Goal: Task Accomplishment & Management: Use online tool/utility

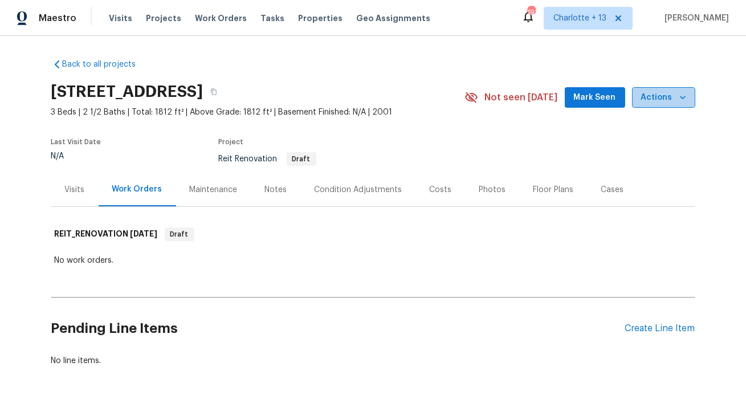
click at [674, 94] on span "Actions" at bounding box center [663, 98] width 45 height 14
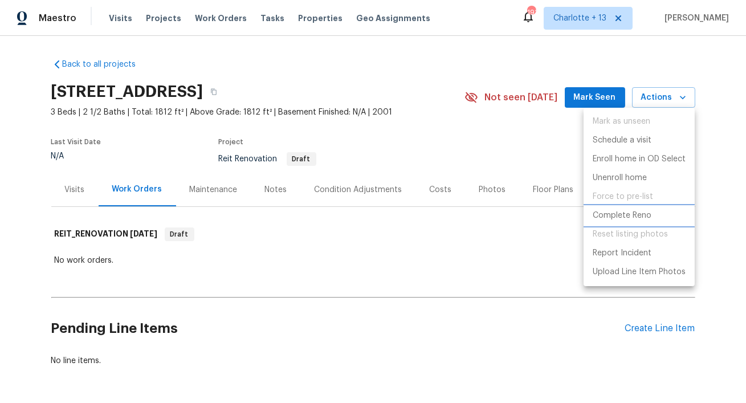
click at [625, 213] on p "Complete Reno" at bounding box center [622, 216] width 59 height 12
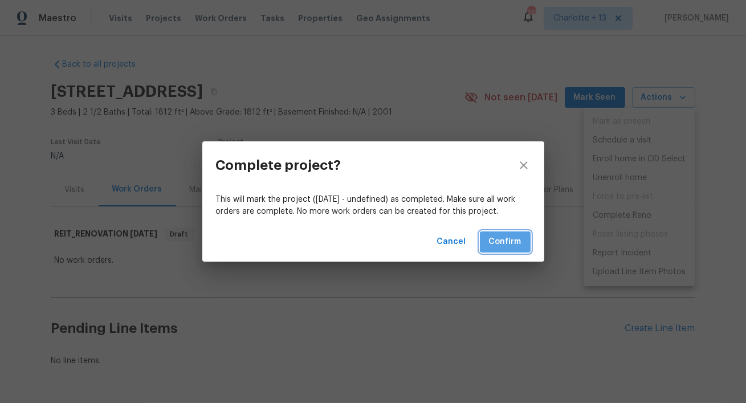
click at [504, 237] on span "Confirm" at bounding box center [505, 242] width 32 height 14
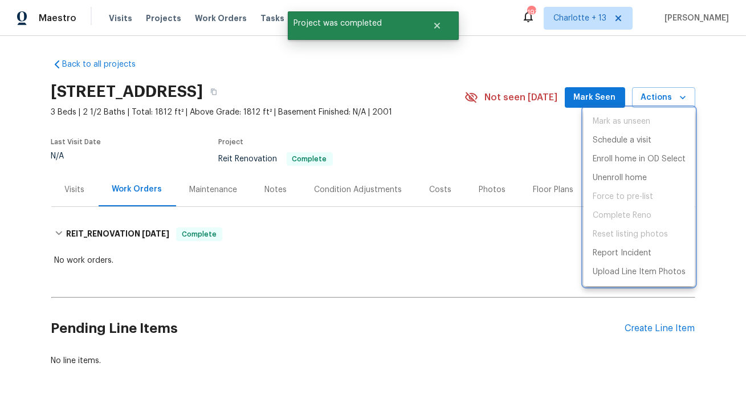
click at [429, 34] on div at bounding box center [373, 201] width 746 height 403
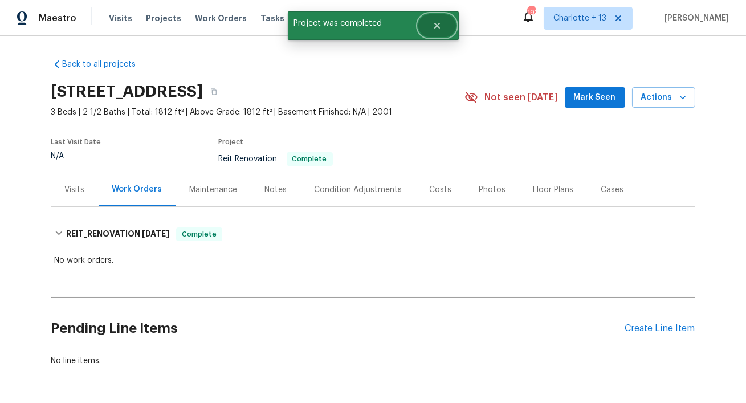
click at [434, 31] on button "Close" at bounding box center [437, 25] width 38 height 23
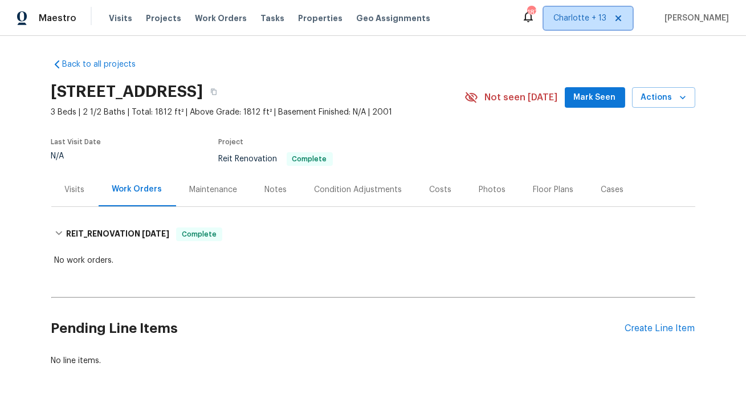
click at [621, 16] on icon at bounding box center [619, 18] width 6 height 6
click at [603, 23] on span "[US_STATE] Other" at bounding box center [572, 18] width 67 height 11
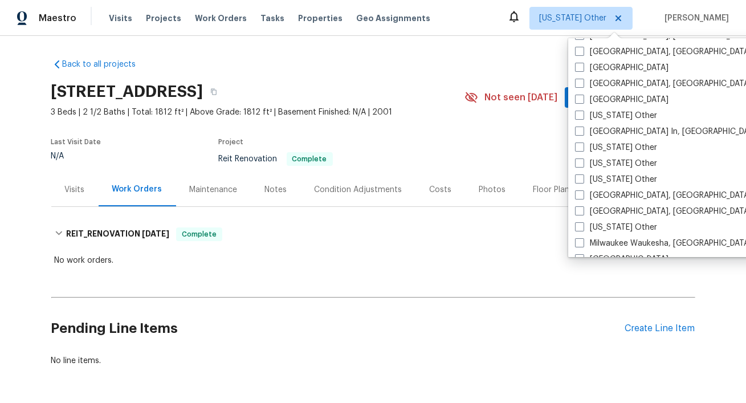
scroll to position [763, 0]
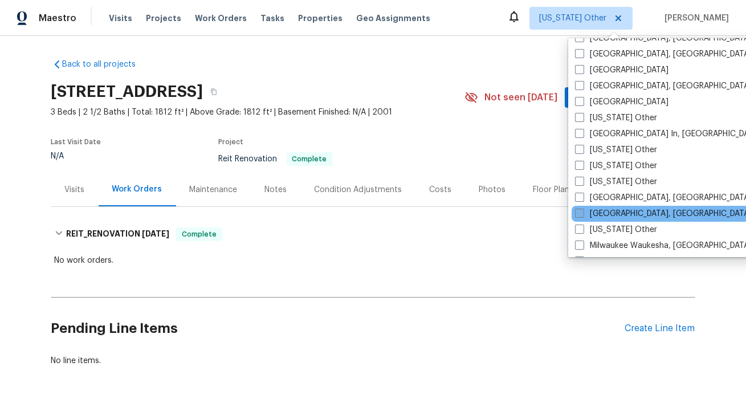
click at [586, 212] on label "[GEOGRAPHIC_DATA], [GEOGRAPHIC_DATA]" at bounding box center [663, 213] width 177 height 11
click at [583, 212] on input "[GEOGRAPHIC_DATA], [GEOGRAPHIC_DATA]" at bounding box center [578, 211] width 7 height 7
checkbox input "true"
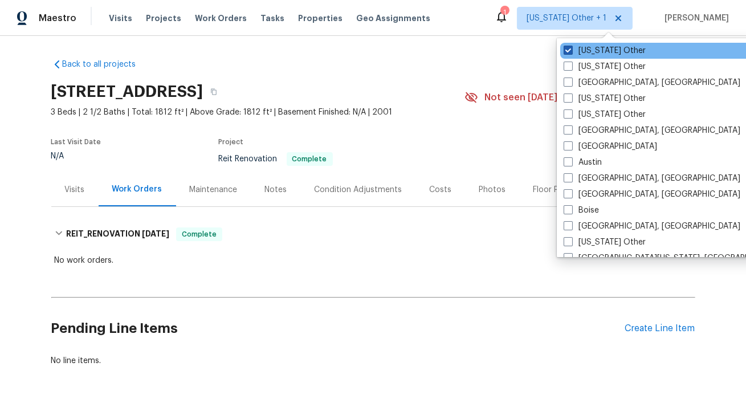
click at [589, 47] on label "[US_STATE] Other" at bounding box center [605, 50] width 82 height 11
click at [571, 47] on input "[US_STATE] Other" at bounding box center [567, 48] width 7 height 7
checkbox input "false"
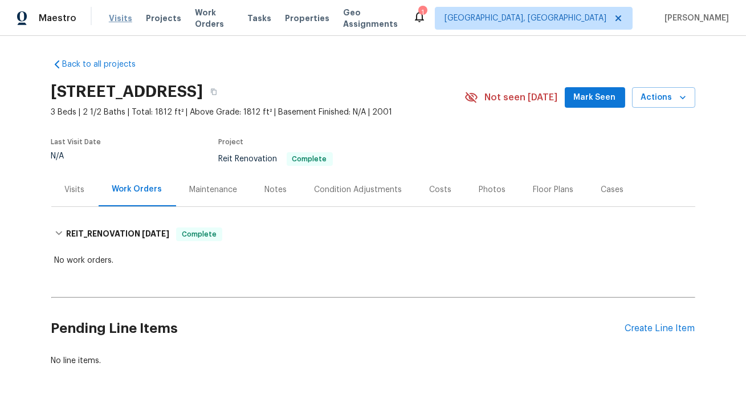
click at [111, 18] on span "Visits" at bounding box center [120, 18] width 23 height 11
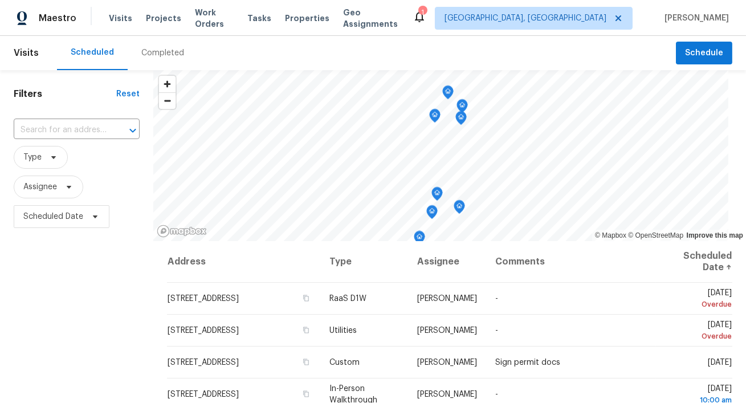
click at [40, 173] on span "Assignee" at bounding box center [77, 187] width 126 height 30
click at [51, 157] on icon at bounding box center [53, 157] width 5 height 3
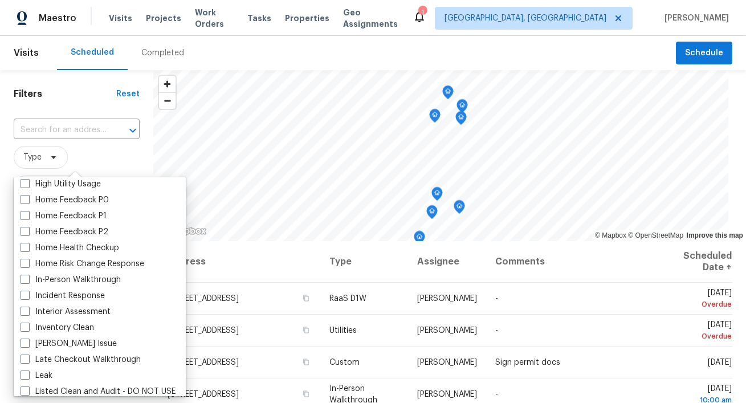
scroll to position [361, 0]
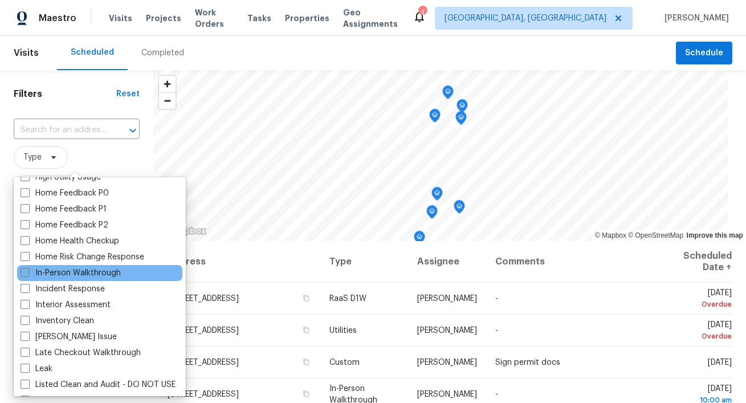
click at [71, 268] on label "In-Person Walkthrough" at bounding box center [71, 272] width 100 height 11
click at [28, 268] on input "In-Person Walkthrough" at bounding box center [24, 270] width 7 height 7
checkbox input "true"
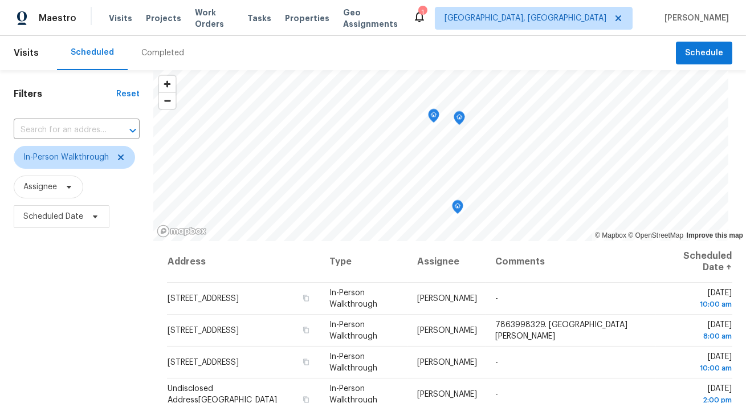
click at [125, 107] on div "Filters Reset ​ In-Person Walkthrough Assignee Scheduled Date" at bounding box center [76, 317] width 153 height 494
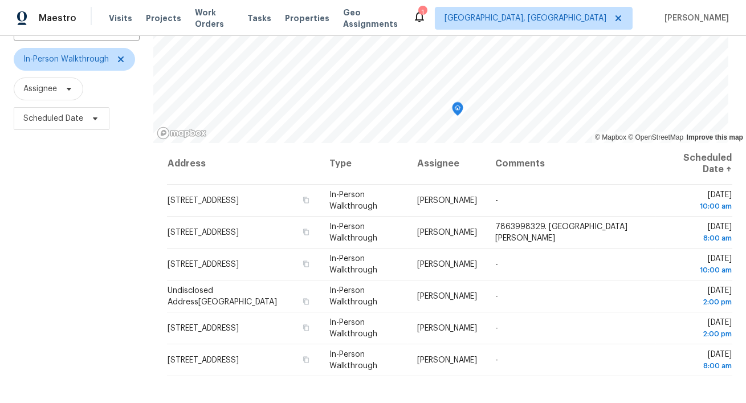
scroll to position [99, 0]
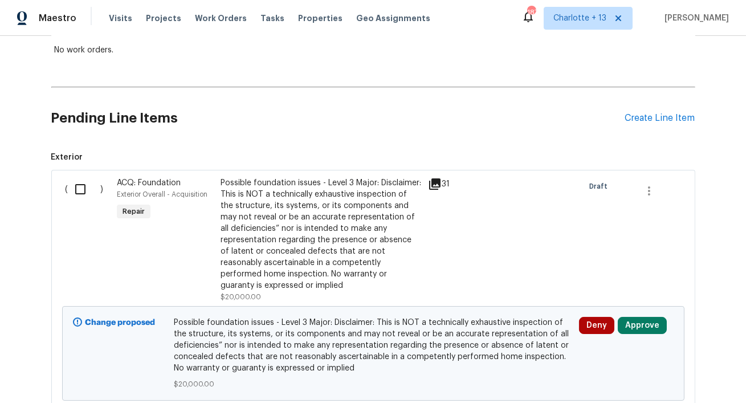
scroll to position [144, 0]
